Goal: Task Accomplishment & Management: Complete application form

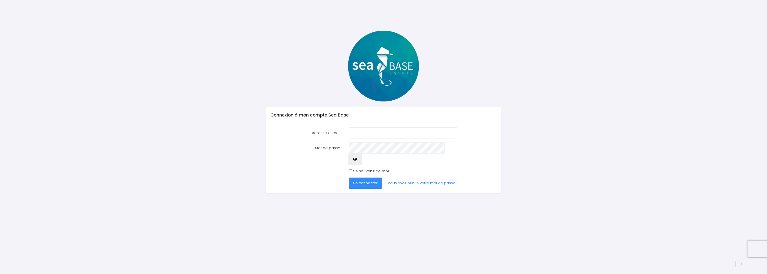
click at [361, 131] on input "Adresse e-mail" at bounding box center [403, 132] width 109 height 11
type input "carr.fleche@online.be"
click at [362, 180] on span "Se connecter" at bounding box center [365, 182] width 25 height 5
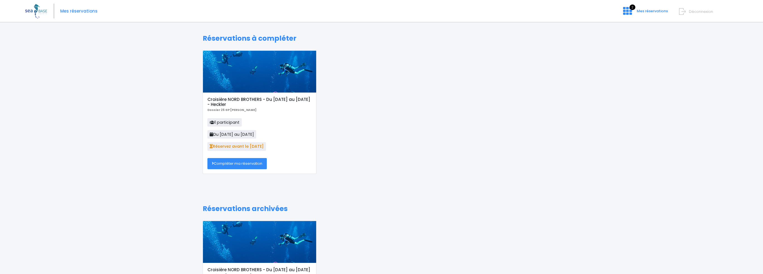
click at [234, 163] on link "Compléter ma réservation" at bounding box center [236, 163] width 59 height 11
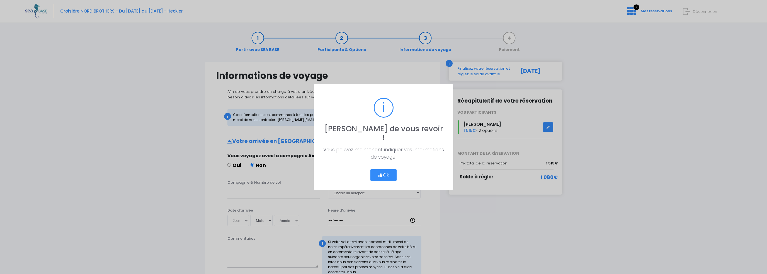
click at [384, 169] on button "Ok" at bounding box center [384, 175] width 26 height 12
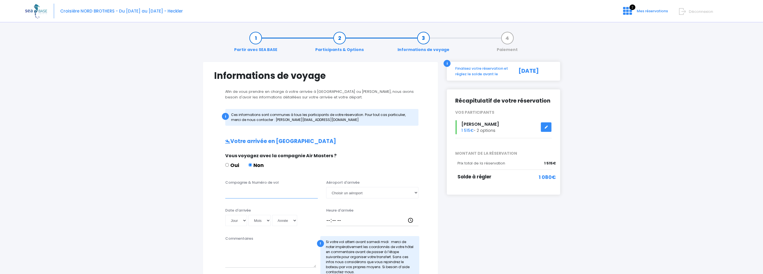
click at [235, 193] on input "Compagnie & Numéro de vol" at bounding box center [271, 192] width 93 height 11
type input "Corendon XR1067"
click at [415, 193] on select "Choisir un aéroport Hurghada Marsa Alam" at bounding box center [372, 192] width 93 height 11
select select "Hurghada"
click at [326, 187] on select "Choisir un aéroport Hurghada Marsa Alam" at bounding box center [372, 192] width 93 height 11
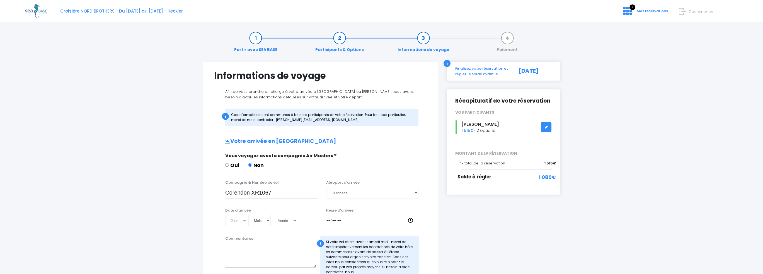
click at [326, 220] on input "Heure d'arrivée" at bounding box center [372, 220] width 93 height 11
type input "20:25"
click at [245, 220] on select "Jour 01 02 03 04 05 06 07 08 09 10 11 12 13 14 15 16 17 18 19 20 21 22 23 24 25…" at bounding box center [236, 220] width 22 height 11
click at [244, 221] on select "Jour 01 02 03 04 05 06 07 08 09 10 11 12 13 14 15 16 17 18 19 20 21 22 23 24 25…" at bounding box center [236, 220] width 22 height 11
select select "25"
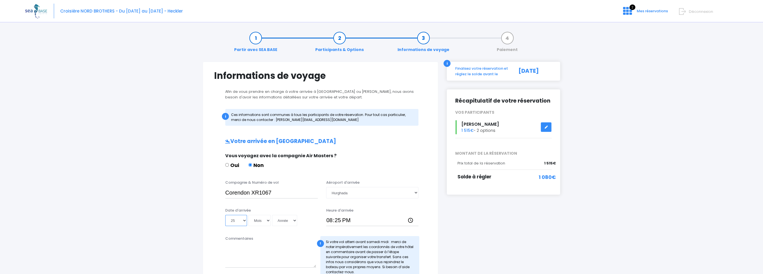
click at [225, 215] on select "Jour 01 02 03 04 05 06 07 08 09 10 11 12 13 14 15 16 17 18 19 20 21 22 23 24 25…" at bounding box center [236, 220] width 22 height 11
click at [268, 220] on select "Mois 01 02 03 04 05 06 07 08 09 10 11 12" at bounding box center [259, 220] width 22 height 11
select select "10"
click at [248, 215] on select "Mois 01 02 03 04 05 06 07 08 09 10 11 12" at bounding box center [259, 220] width 22 height 11
click at [293, 221] on select "Année 2045 2044 2043 2042 2041 2040 2039 2038 2037 2036 2035 2034 2033 2032 203…" at bounding box center [284, 220] width 25 height 11
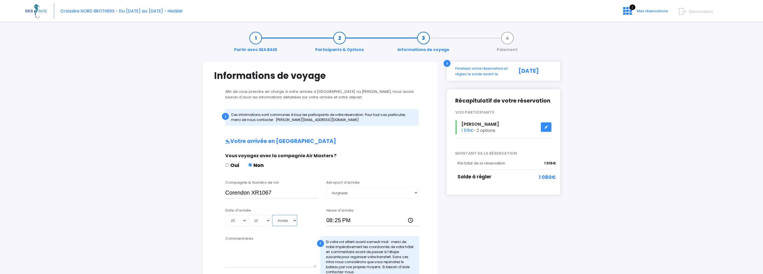
select select "2025"
click at [272, 215] on select "Année 2045 2044 2043 2042 2041 2040 2039 2038 2037 2036 2035 2034 2033 2032 203…" at bounding box center [284, 220] width 25 height 11
type input "2025-10-25"
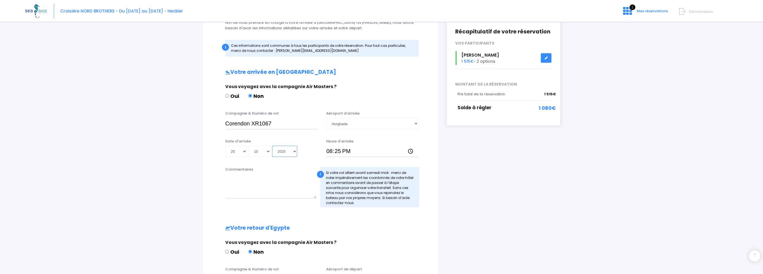
scroll to position [112, 0]
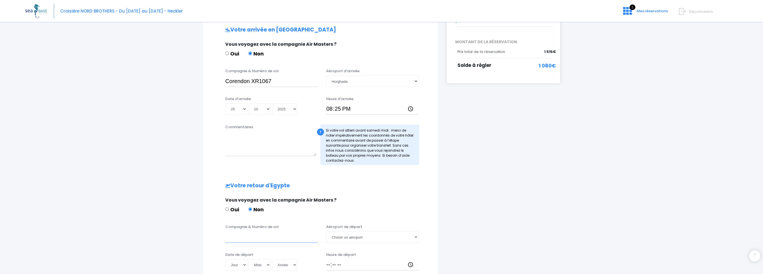
click at [234, 237] on input "Compagnie & Numéro de vol" at bounding box center [271, 236] width 93 height 11
type input "Easyjet EJU7978"
click at [415, 236] on select "Choisir un aéroport Hurghada Marsa Alam" at bounding box center [372, 236] width 93 height 11
select select "Hurghada"
click at [326, 231] on select "Choisir un aéroport Hurghada Marsa Alam" at bounding box center [372, 236] width 93 height 11
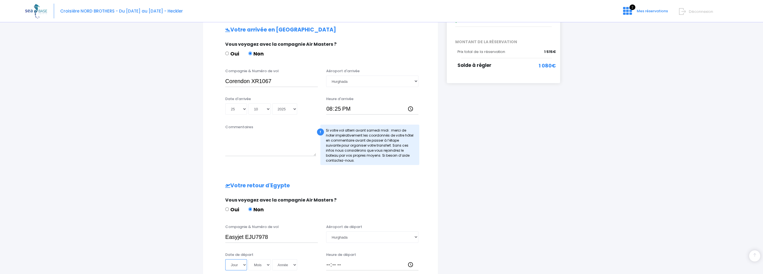
click at [244, 264] on select "Jour 01 02 03 04 05 06 07 08 09 10 11 12 13 14 15 16 17 18 19 20 21 22 23 24 25…" at bounding box center [236, 264] width 22 height 11
select select "01"
click at [225, 259] on select "Jour 01 02 03 04 05 06 07 08 09 10 11 12 13 14 15 16 17 18 19 20 21 22 23 24 25…" at bounding box center [236, 264] width 22 height 11
click at [268, 264] on select "Mois 01 02 03 04 05 06 07 08 09 10 11 12" at bounding box center [259, 264] width 22 height 11
select select "11"
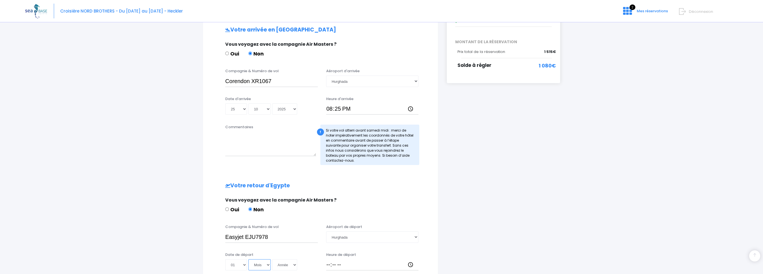
click at [248, 259] on select "Mois 01 02 03 04 05 06 07 08 09 10 11 12" at bounding box center [259, 264] width 22 height 11
click at [292, 264] on select "Année 2045 2044 2043 2042 2041 2040 2039 2038 2037 2036 2035 2034 2033 2032 203…" at bounding box center [284, 264] width 25 height 11
select select "2025"
click at [272, 259] on select "Année 2045 2044 2043 2042 2041 2040 2039 2038 2037 2036 2035 2034 2033 2032 203…" at bounding box center [284, 264] width 25 height 11
type input "2025-11-01"
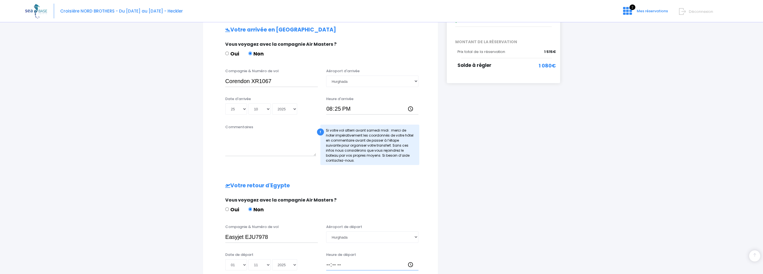
click at [327, 263] on input "Heure de départ" at bounding box center [372, 264] width 93 height 11
type input "15:00"
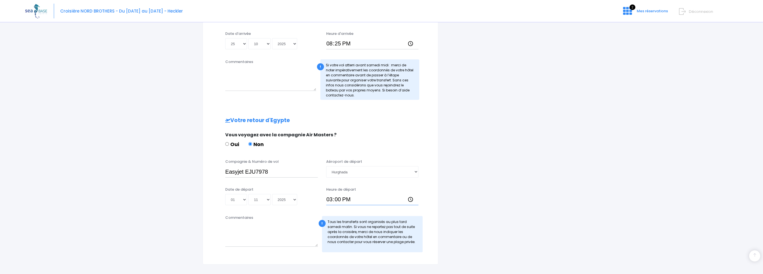
scroll to position [215, 0]
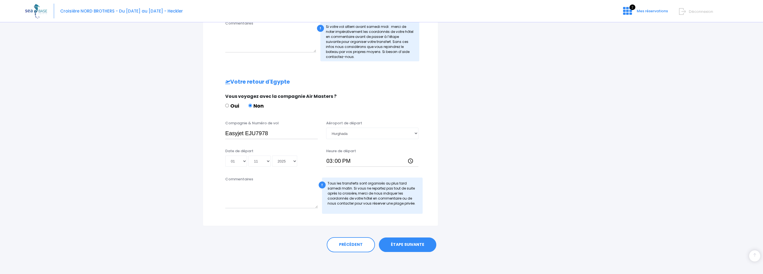
click at [409, 245] on link "ÉTAPE SUIVANTE" at bounding box center [407, 245] width 57 height 14
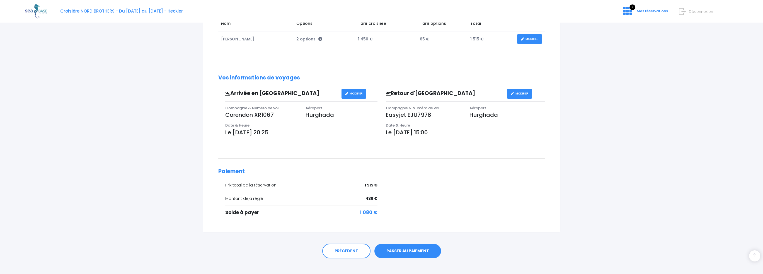
scroll to position [117, 0]
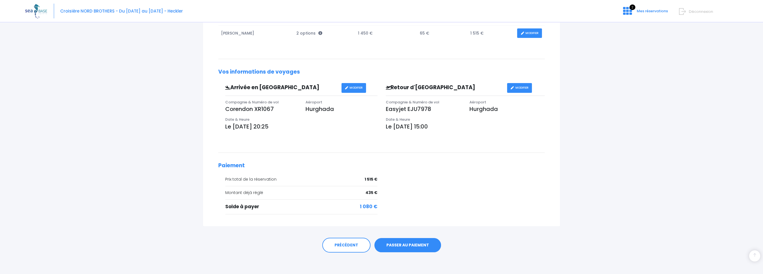
click at [406, 244] on link "PASSER AU PAIEMENT" at bounding box center [407, 245] width 67 height 14
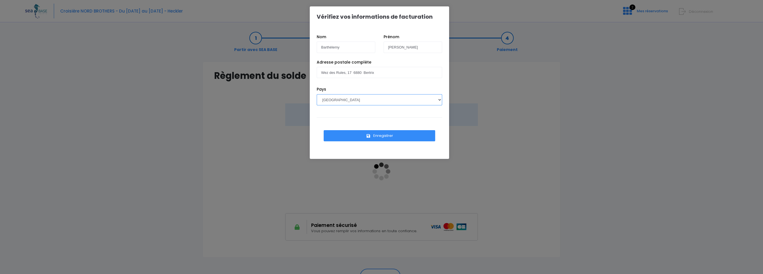
click at [439, 101] on select "AFGHANISTAN AFRIQUE DU SUD ÅLAND, ÎLES ALBANIE ALGÉRIE ALLEMAGNE ANDORRE ANGOLA…" at bounding box center [379, 99] width 125 height 11
select select "BE"
click at [317, 94] on select "AFGHANISTAN AFRIQUE DU SUD ÅLAND, ÎLES ALBANIE ALGÉRIE ALLEMAGNE ANDORRE ANGOLA…" at bounding box center [379, 99] width 125 height 11
click at [381, 135] on button "Enregistrer" at bounding box center [380, 135] width 112 height 11
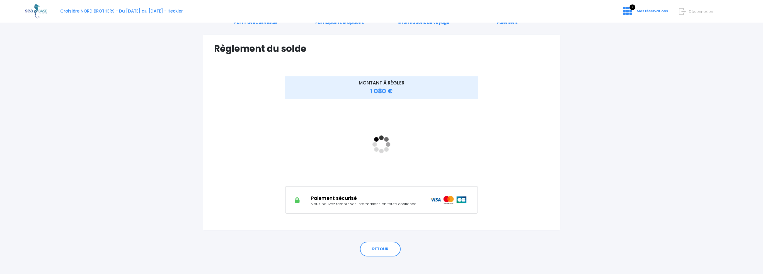
scroll to position [28, 0]
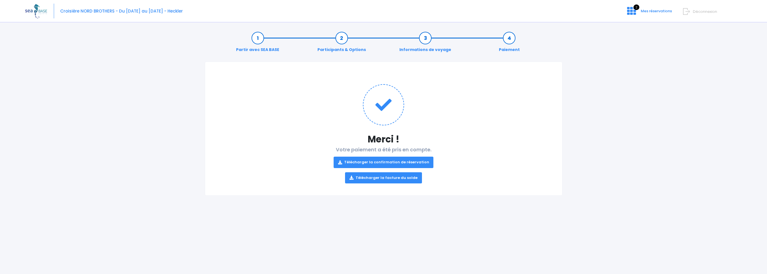
click at [376, 161] on link "Télécharger la confirmation de réservation" at bounding box center [384, 162] width 100 height 11
click at [386, 178] on link "Télécharger la facture du solde" at bounding box center [383, 177] width 77 height 11
click at [640, 11] on link "2 Mes réservations" at bounding box center [649, 12] width 53 height 5
click at [694, 13] on span "Déconnexion" at bounding box center [705, 11] width 24 height 5
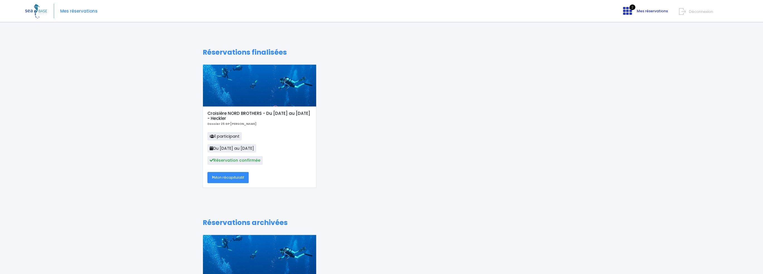
click at [636, 11] on link "2 Mes réservations" at bounding box center [645, 12] width 53 height 5
